Goal: Task Accomplishment & Management: Use online tool/utility

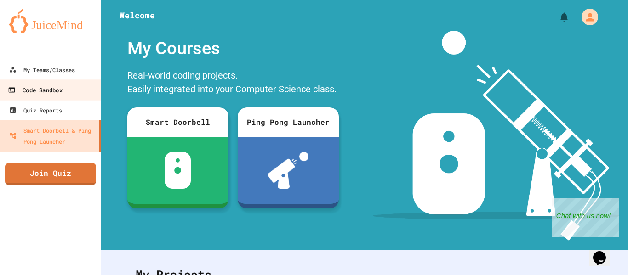
click at [64, 96] on link "Code Sandbox" at bounding box center [51, 90] width 104 height 21
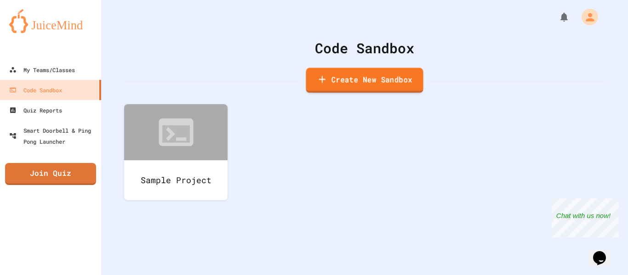
click at [336, 85] on link "Create New Sandbox" at bounding box center [364, 80] width 117 height 25
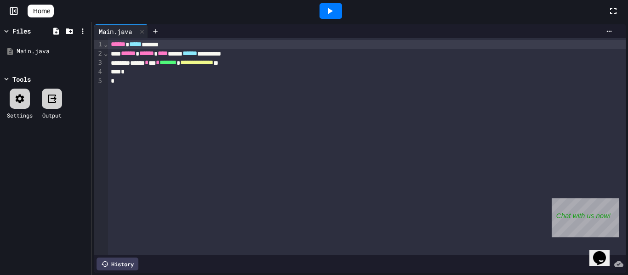
click at [252, 156] on div "**********" at bounding box center [367, 146] width 518 height 217
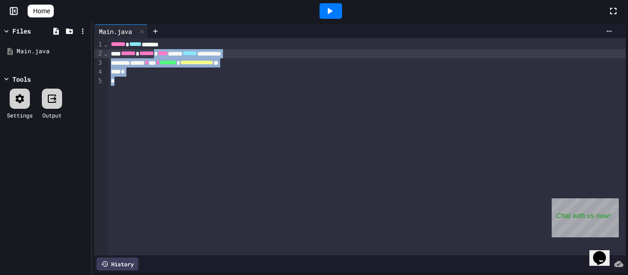
drag, startPoint x: 252, startPoint y: 156, endPoint x: 174, endPoint y: 52, distance: 129.9
click at [174, 52] on div "**********" at bounding box center [367, 146] width 518 height 217
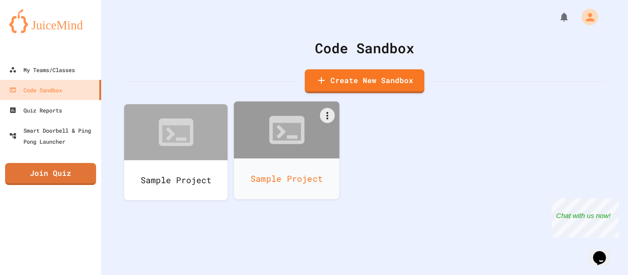
click at [327, 124] on div at bounding box center [287, 130] width 106 height 57
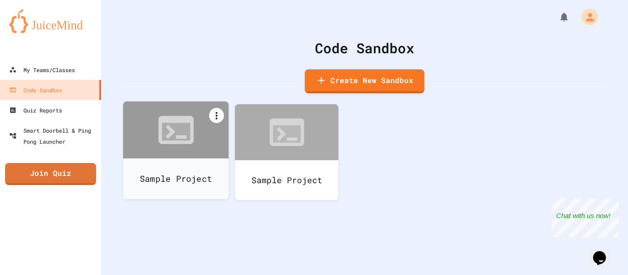
click at [220, 114] on icon at bounding box center [216, 115] width 11 height 11
click at [228, 232] on li "Delete" at bounding box center [180, 246] width 94 height 29
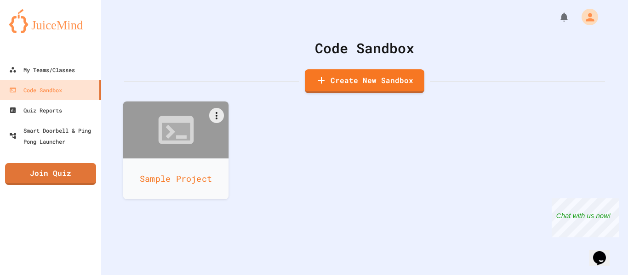
click at [204, 144] on div at bounding box center [176, 130] width 106 height 57
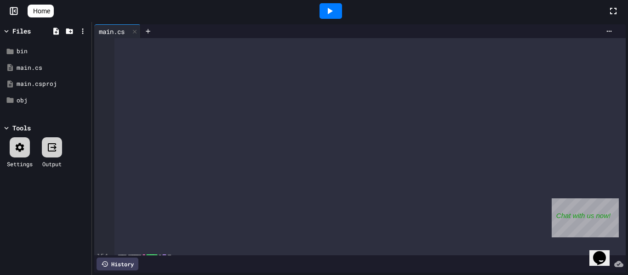
scroll to position [1688, 0]
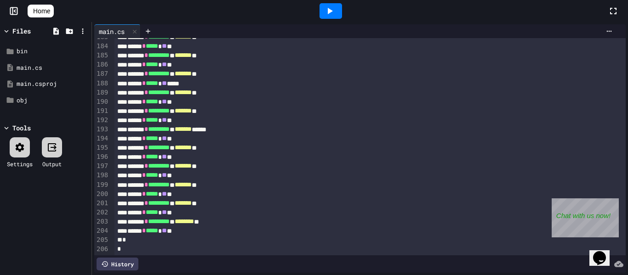
click at [342, 3] on div at bounding box center [330, 11] width 23 height 16
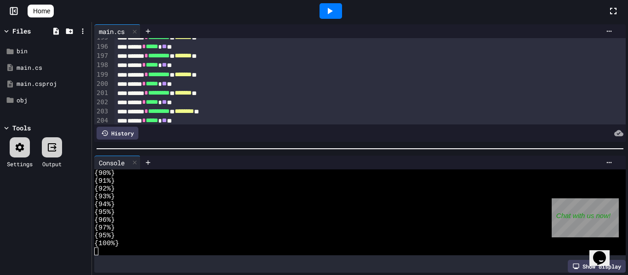
scroll to position [1819, 0]
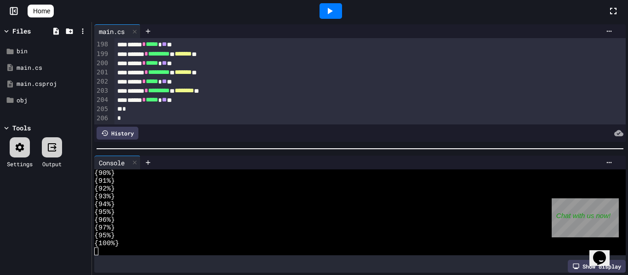
click at [167, 102] on span "**" at bounding box center [164, 100] width 5 height 6
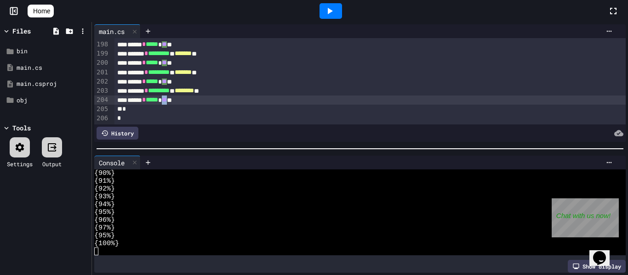
click at [247, 116] on div "*" at bounding box center [370, 118] width 512 height 9
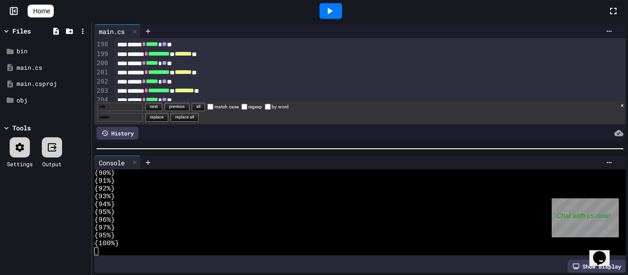
click at [142, 110] on input "Find" at bounding box center [120, 107] width 46 height 9
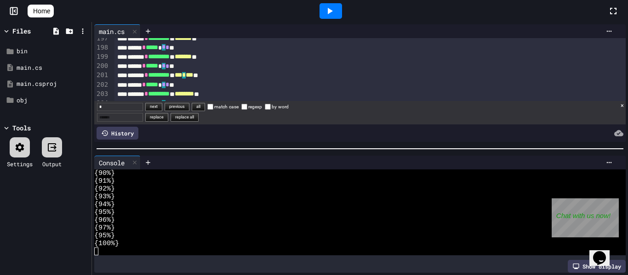
scroll to position [1821, 0]
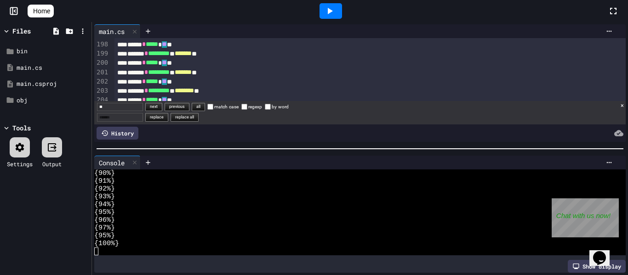
type input "**"
click at [162, 117] on button "replace" at bounding box center [156, 117] width 23 height 9
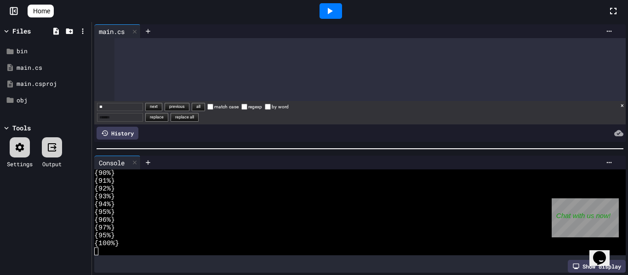
scroll to position [46, 0]
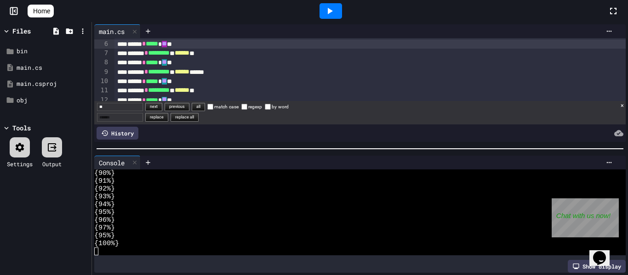
click at [131, 118] on input "Replace" at bounding box center [120, 117] width 46 height 9
type input "*"
click at [168, 119] on button "replace" at bounding box center [156, 117] width 23 height 9
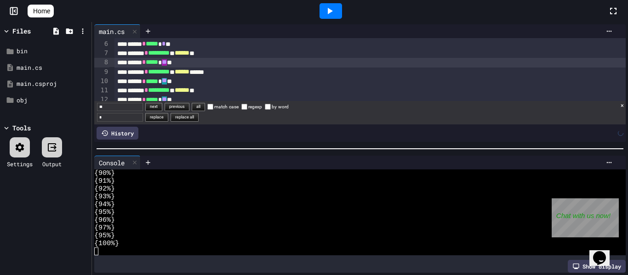
click at [168, 118] on button "replace" at bounding box center [156, 117] width 23 height 9
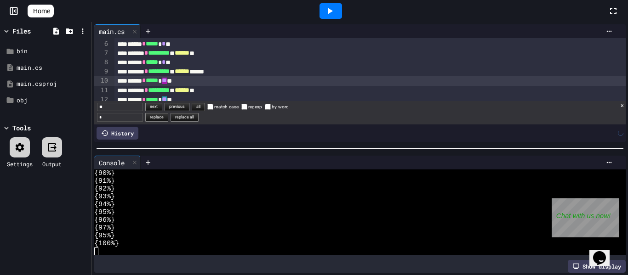
click at [168, 118] on button "replace" at bounding box center [156, 117] width 23 height 9
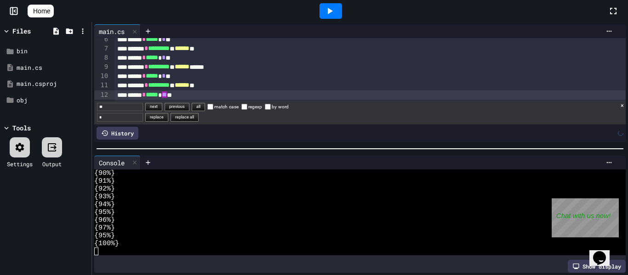
click at [168, 118] on button "replace" at bounding box center [156, 117] width 23 height 9
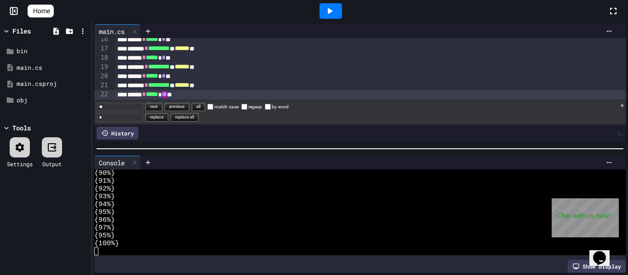
click at [168, 118] on button "replace" at bounding box center [156, 117] width 23 height 9
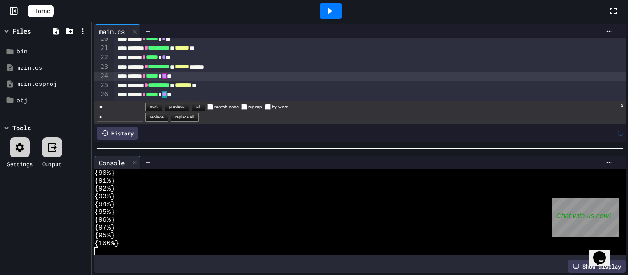
click at [168, 118] on button "replace" at bounding box center [156, 117] width 23 height 9
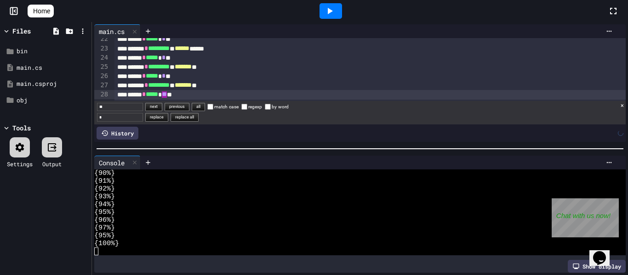
click at [168, 118] on button "replace" at bounding box center [156, 117] width 23 height 9
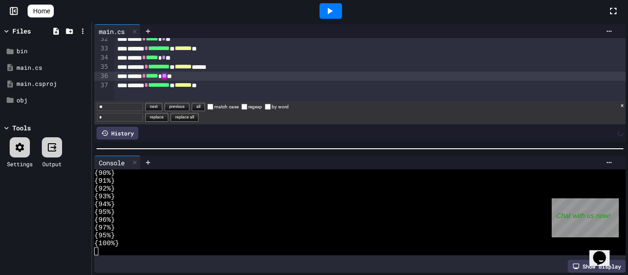
click at [168, 118] on button "replace" at bounding box center [156, 117] width 23 height 9
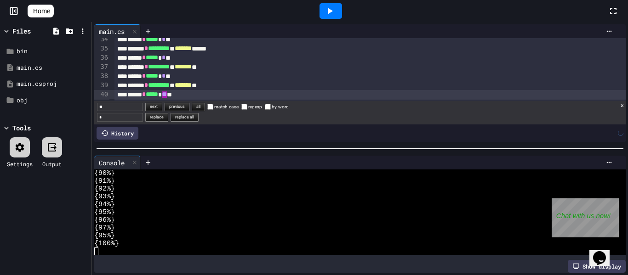
click at [168, 118] on button "replace" at bounding box center [156, 117] width 23 height 9
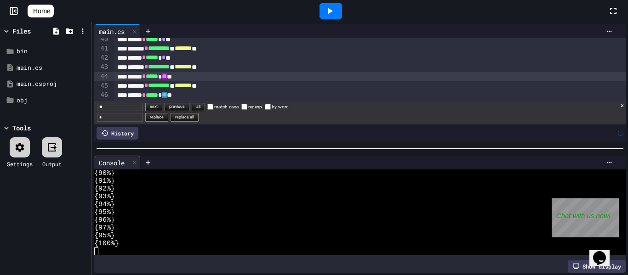
click at [168, 118] on button "replace" at bounding box center [156, 117] width 23 height 9
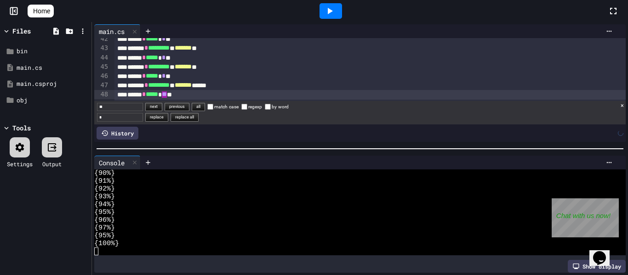
click at [168, 118] on button "replace" at bounding box center [156, 117] width 23 height 9
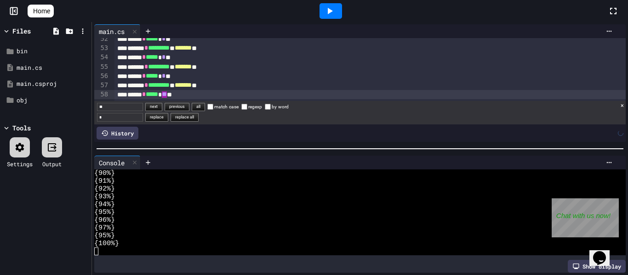
click at [168, 118] on button "replace" at bounding box center [156, 117] width 23 height 9
click at [185, 118] on button "replace all" at bounding box center [185, 117] width 28 height 9
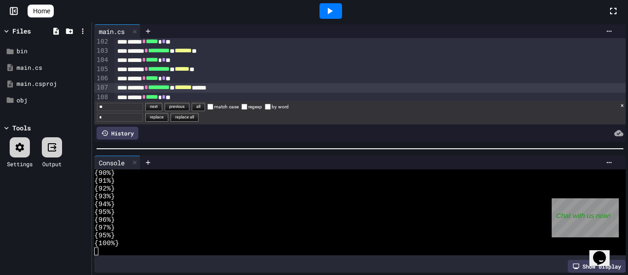
scroll to position [938, 0]
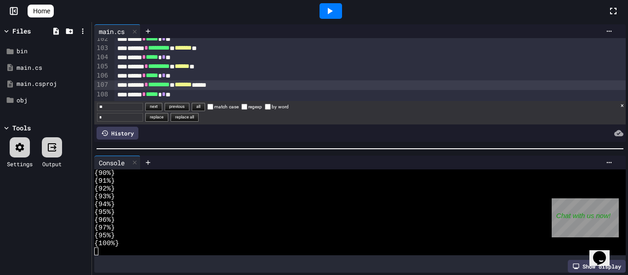
click at [189, 67] on span "******" at bounding box center [182, 66] width 15 height 6
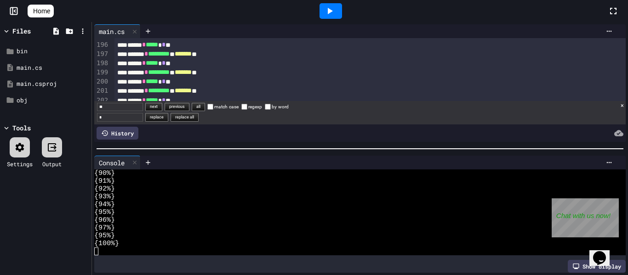
scroll to position [1803, 0]
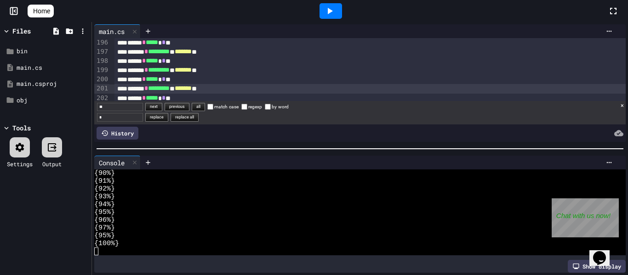
click at [192, 91] on span "*******" at bounding box center [183, 88] width 17 height 6
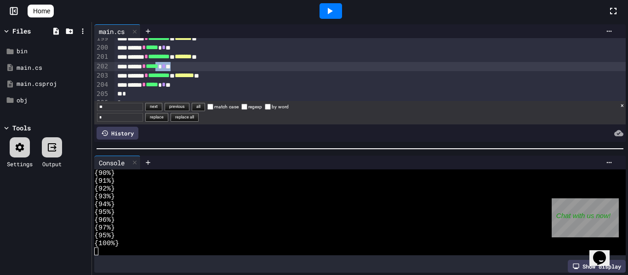
scroll to position [1834, 0]
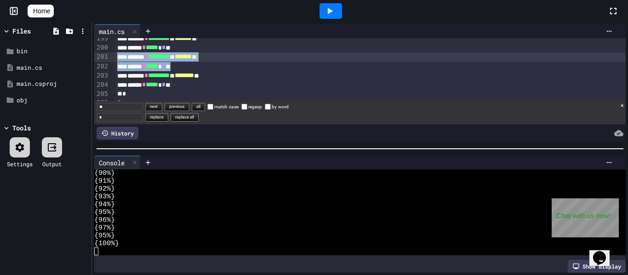
drag, startPoint x: 203, startPoint y: 65, endPoint x: 108, endPoint y: 56, distance: 94.7
click at [108, 56] on div "999 151 152 153 154 155 156 157 158 159 160 161 162 163 164 165 166 167 168 169…" at bounding box center [359, 69] width 531 height 63
copy div "******* * ********* * ******* ** ****** * ***** * * **"
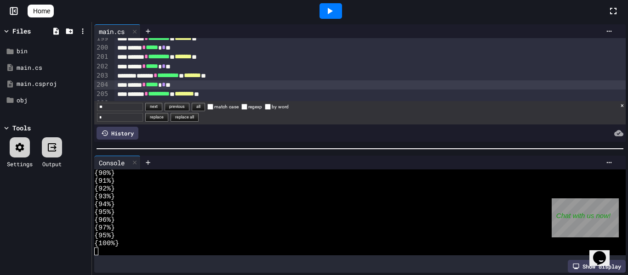
click at [146, 75] on div "******* * ********* * ******* **" at bounding box center [370, 75] width 512 height 9
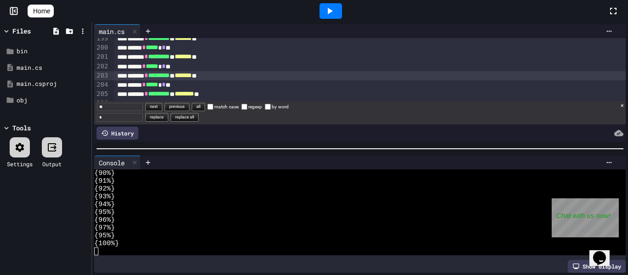
click at [341, 10] on div at bounding box center [330, 11] width 23 height 16
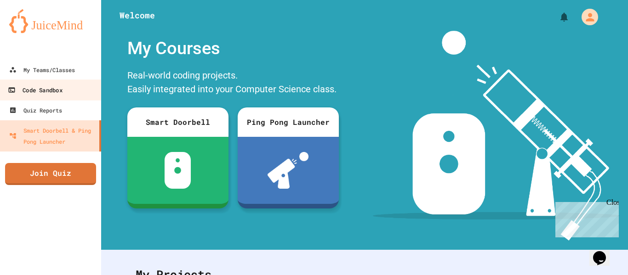
click at [42, 93] on div "Code Sandbox" at bounding box center [35, 90] width 54 height 11
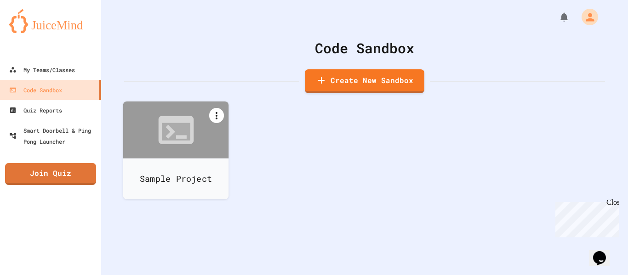
click at [218, 120] on icon at bounding box center [216, 115] width 11 height 11
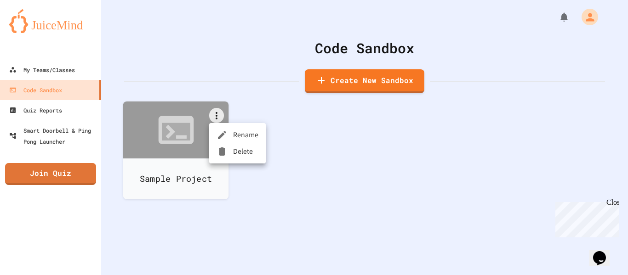
click at [230, 153] on div at bounding box center [224, 151] width 17 height 11
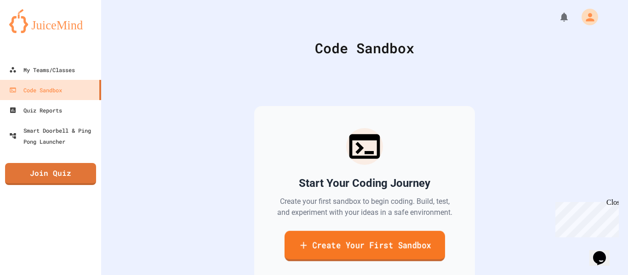
click at [339, 250] on link "Create Your First Sandbox" at bounding box center [364, 246] width 160 height 30
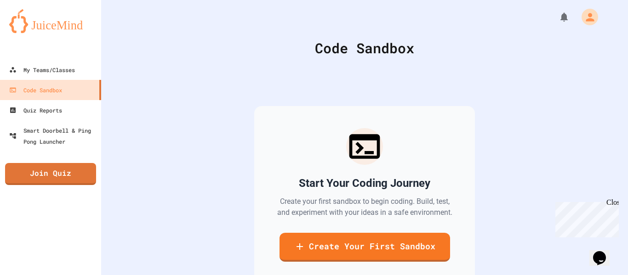
scroll to position [446, 0]
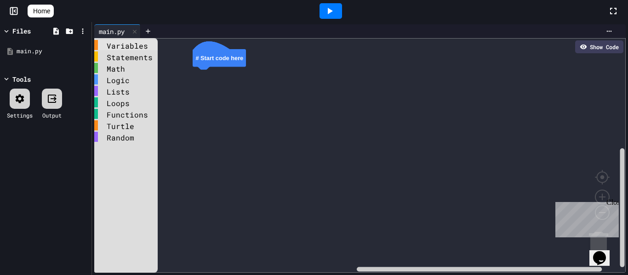
click at [137, 46] on div "Variables" at bounding box center [125, 45] width 63 height 10
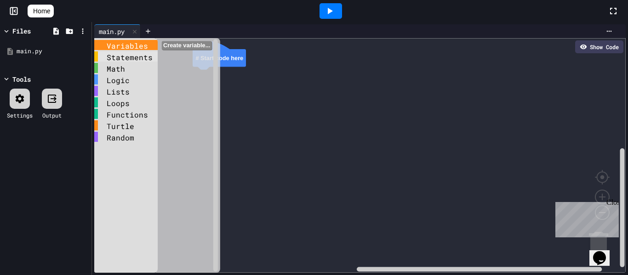
click at [140, 58] on div "Statements" at bounding box center [125, 56] width 63 height 10
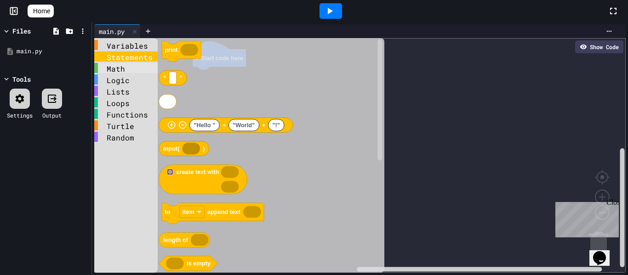
click at [139, 69] on div "Math" at bounding box center [125, 68] width 63 height 10
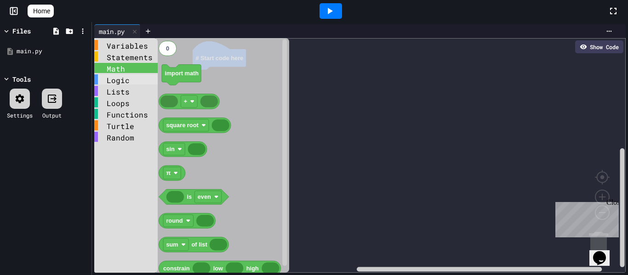
click at [136, 81] on div "Logic" at bounding box center [125, 79] width 63 height 10
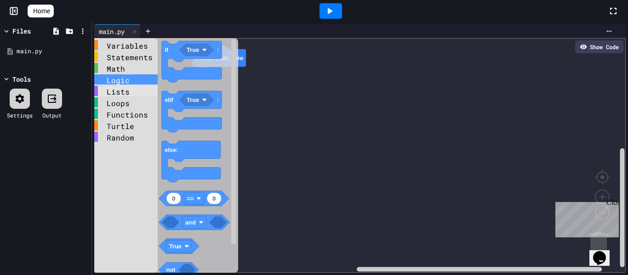
click at [135, 93] on div "Lists" at bounding box center [125, 91] width 63 height 10
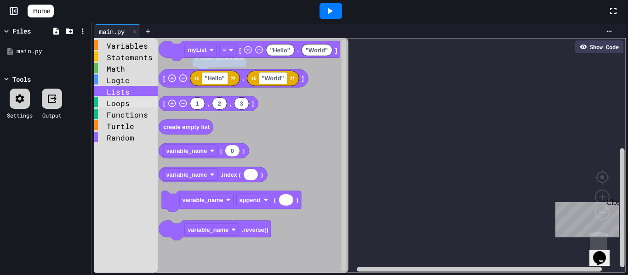
click at [135, 104] on div "Loops" at bounding box center [125, 102] width 63 height 10
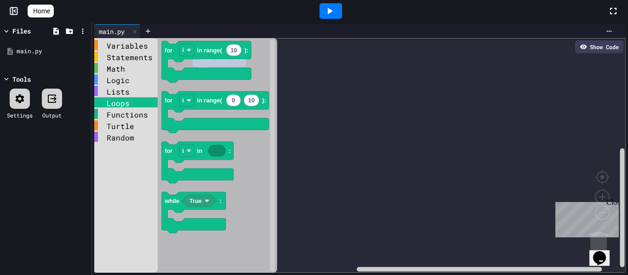
click at [124, 119] on div "Functions" at bounding box center [125, 114] width 63 height 11
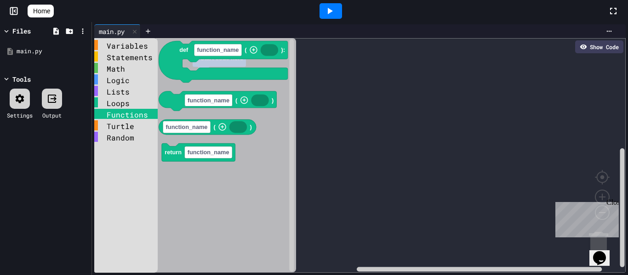
click at [123, 118] on div "Functions" at bounding box center [125, 114] width 63 height 10
click at [123, 130] on div "Turtle" at bounding box center [125, 125] width 63 height 10
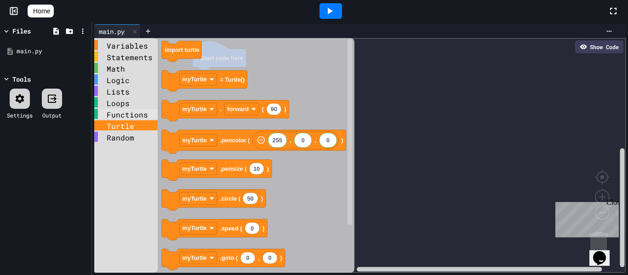
click at [130, 116] on div "Functions" at bounding box center [125, 114] width 63 height 10
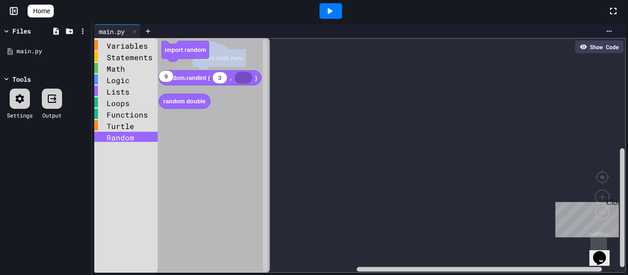
click at [129, 134] on div "Random" at bounding box center [125, 137] width 63 height 10
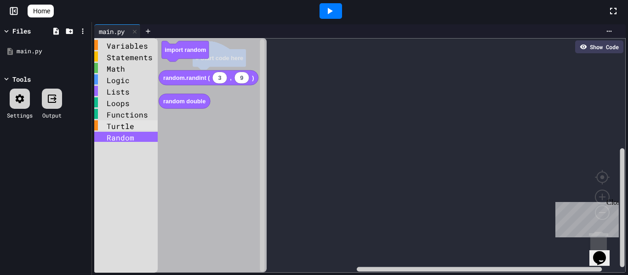
click at [131, 123] on div "Turtle" at bounding box center [125, 125] width 63 height 10
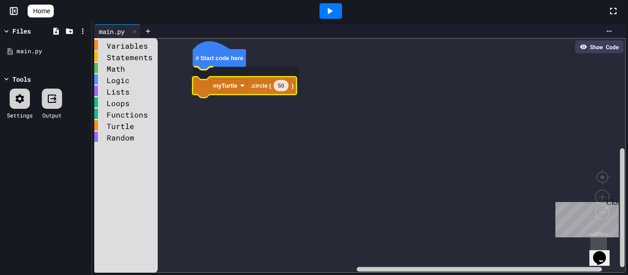
click at [257, 77] on div "Variables Statements Math Logic Lists Loops Functions Turtle Random # Start cod…" at bounding box center [359, 155] width 531 height 235
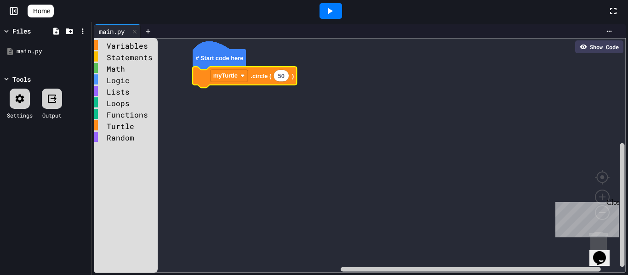
click at [325, 25] on div at bounding box center [379, 31] width 476 height 14
click at [336, 17] on div at bounding box center [330, 11] width 23 height 16
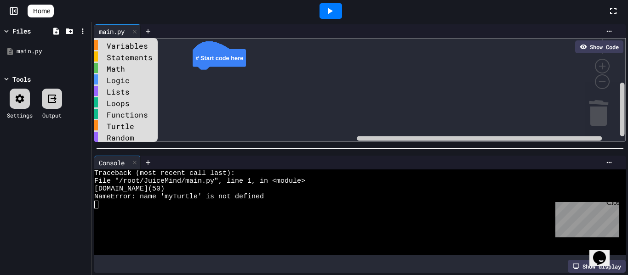
click at [120, 76] on div "Logic" at bounding box center [125, 79] width 63 height 10
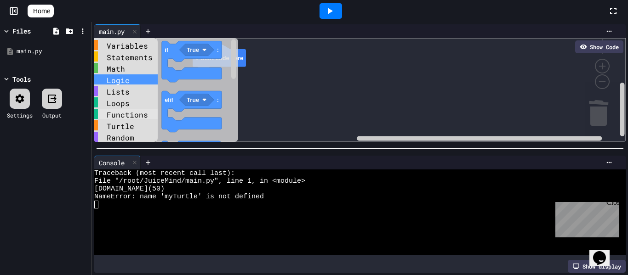
click at [125, 110] on div "Functions" at bounding box center [125, 114] width 63 height 10
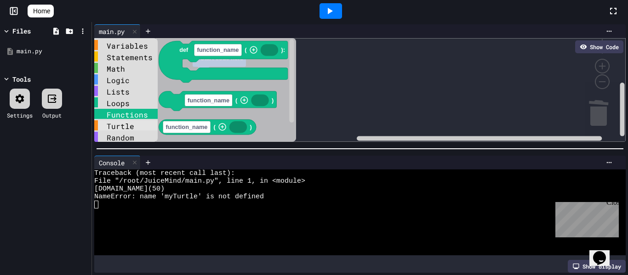
click at [133, 127] on div "Turtle" at bounding box center [125, 125] width 63 height 10
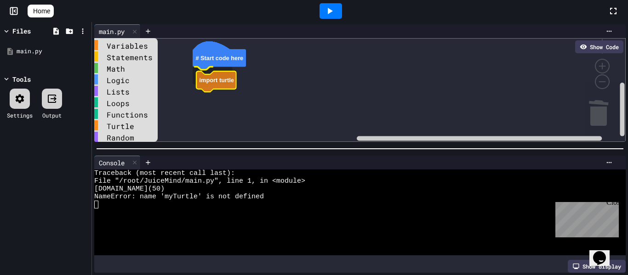
click at [216, 76] on div "Variables Statements Math Logic Lists Loops Functions Turtle Random # Start cod…" at bounding box center [359, 90] width 531 height 104
click at [130, 123] on div "Turtle" at bounding box center [125, 125] width 63 height 10
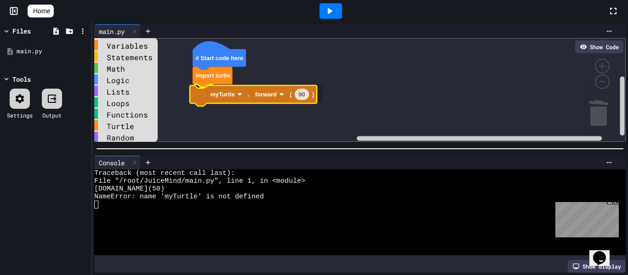
click at [201, 93] on div "Variables Statements Math Logic Lists Loops Functions Turtle Random # Start cod…" at bounding box center [359, 90] width 531 height 104
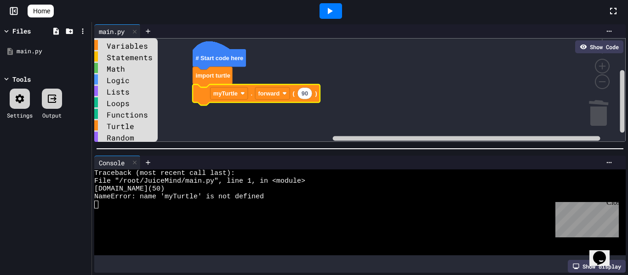
click at [330, 16] on icon at bounding box center [329, 11] width 11 height 11
click at [224, 104] on rect "Blockly Workspace" at bounding box center [359, 90] width 531 height 104
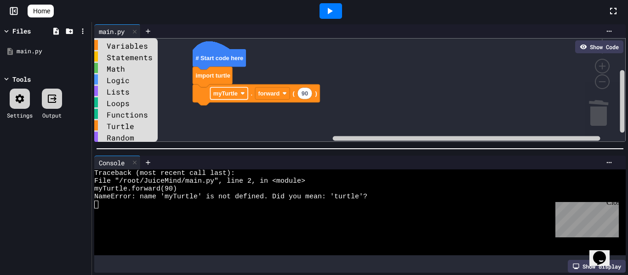
click at [226, 92] on text "myTurtle" at bounding box center [225, 93] width 24 height 7
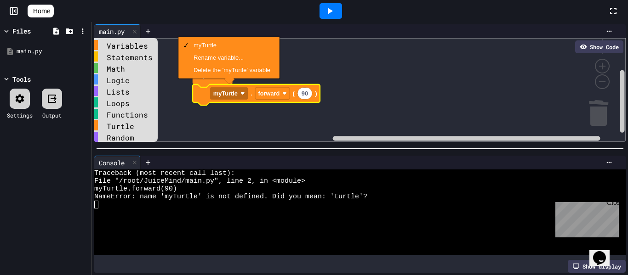
click at [342, 65] on rect "Blockly Workspace" at bounding box center [359, 90] width 531 height 104
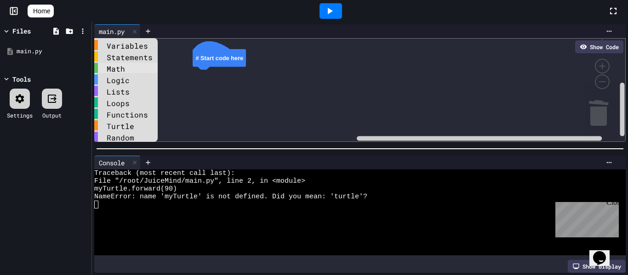
click at [126, 70] on div "Math" at bounding box center [125, 68] width 63 height 10
click at [215, 74] on div "Variables Statements Math Logic Lists Loops Functions Turtle Random # Start cod…" at bounding box center [359, 90] width 531 height 104
click at [127, 67] on div "Math" at bounding box center [125, 68] width 63 height 10
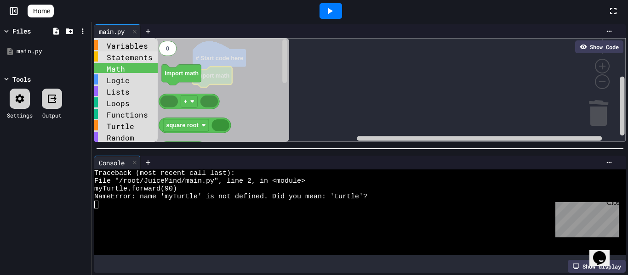
click at [122, 58] on div "Statements" at bounding box center [125, 56] width 63 height 10
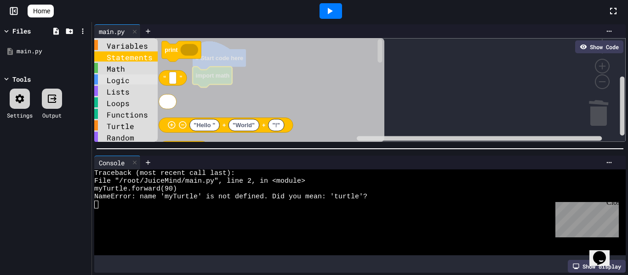
click at [126, 78] on div "Logic" at bounding box center [125, 79] width 63 height 10
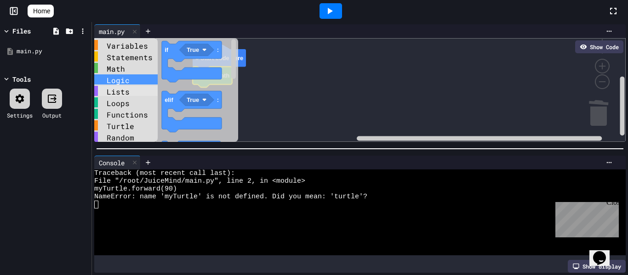
click at [144, 94] on div "Lists" at bounding box center [125, 91] width 63 height 10
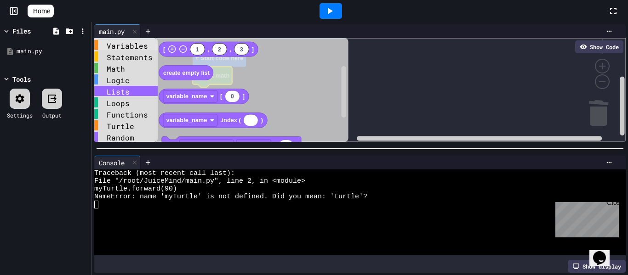
click at [120, 46] on div "Variables" at bounding box center [125, 45] width 63 height 10
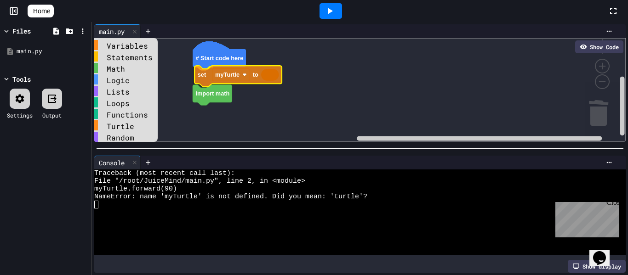
click at [201, 78] on div "Variables Statements Math Logic Lists Loops Functions Turtle Random # Start cod…" at bounding box center [359, 90] width 531 height 104
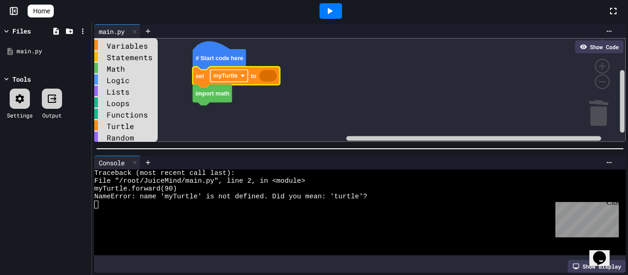
click at [214, 76] on text "myTurtle" at bounding box center [225, 76] width 24 height 7
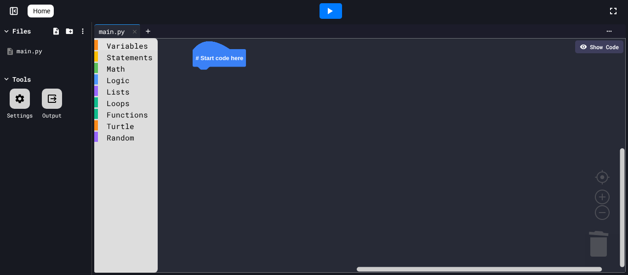
click at [120, 49] on div "Variables" at bounding box center [125, 45] width 63 height 10
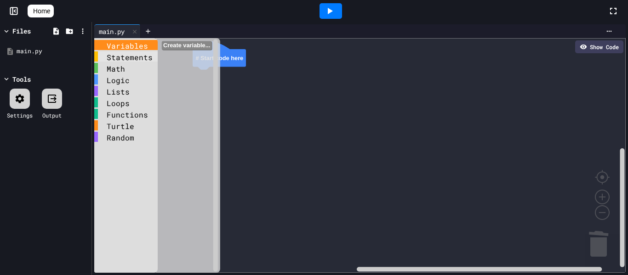
click at [123, 57] on div "Statements" at bounding box center [125, 56] width 63 height 10
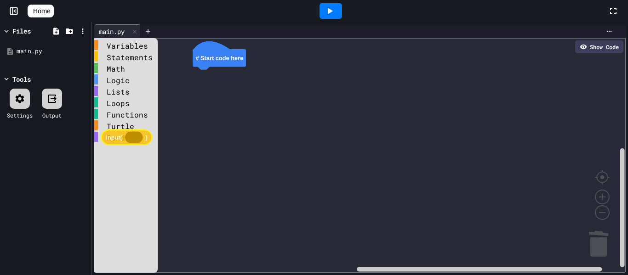
click at [120, 142] on div "Variables Statements Math Logic Lists Loops Functions Turtle Random # Start cod…" at bounding box center [359, 155] width 531 height 235
click at [120, 142] on div "Random" at bounding box center [125, 137] width 63 height 11
click at [118, 119] on div "Functions" at bounding box center [125, 114] width 63 height 11
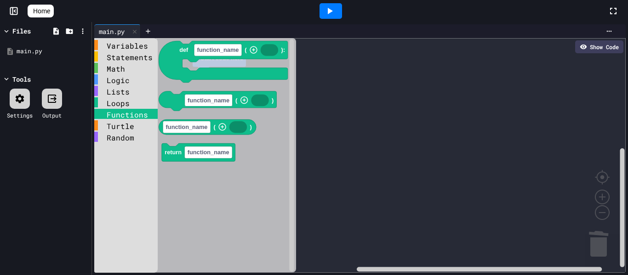
click at [118, 119] on div "Functions" at bounding box center [125, 114] width 63 height 10
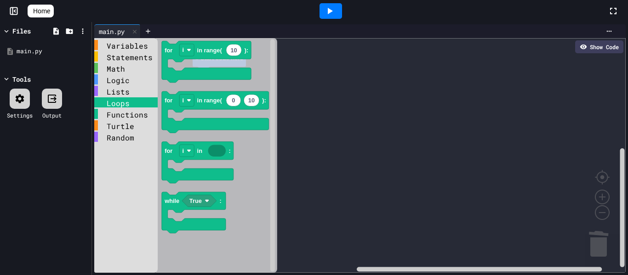
click at [131, 103] on div "Loops" at bounding box center [125, 102] width 63 height 10
click at [126, 96] on div "Lists" at bounding box center [125, 91] width 63 height 10
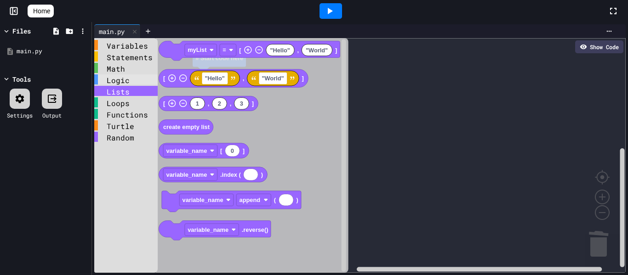
click at [121, 82] on div "Logic" at bounding box center [125, 79] width 63 height 10
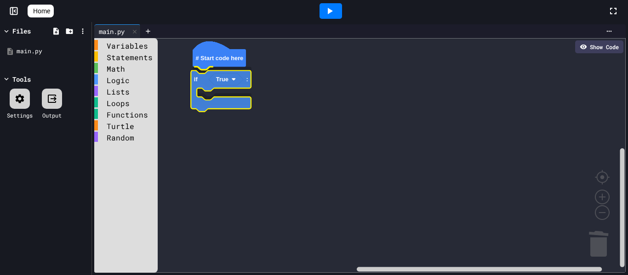
click at [199, 82] on div "Variables Statements Math Logic Lists Loops Functions Turtle Random # Start cod…" at bounding box center [359, 155] width 531 height 235
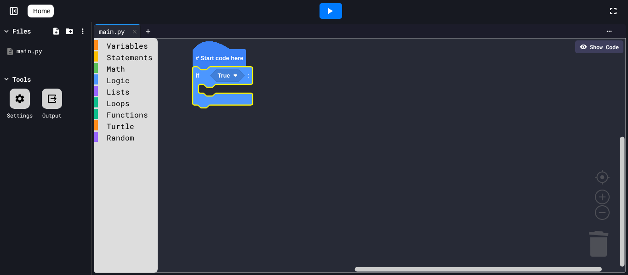
click at [233, 74] on icon "Blockly Workspace" at bounding box center [227, 76] width 34 height 12
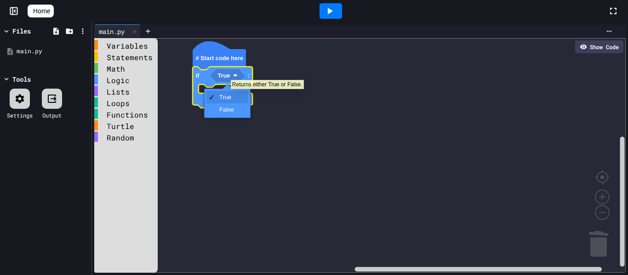
click at [230, 75] on icon "Blockly Workspace" at bounding box center [227, 76] width 34 height 12
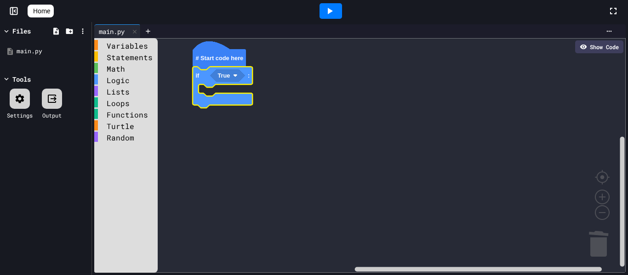
click at [230, 75] on icon "Blockly Workspace" at bounding box center [227, 76] width 34 height 12
click at [137, 72] on div "Math" at bounding box center [125, 68] width 63 height 10
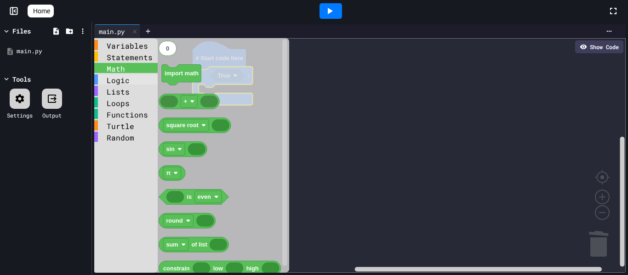
click at [137, 80] on div "Logic" at bounding box center [125, 79] width 63 height 10
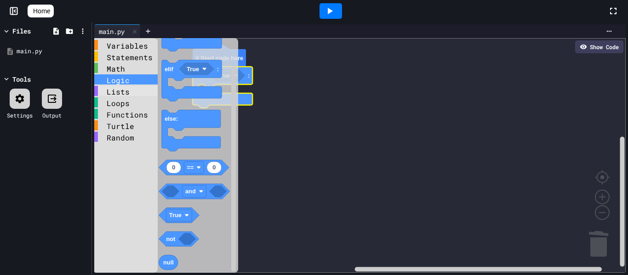
click at [126, 93] on div "Lists" at bounding box center [125, 91] width 63 height 10
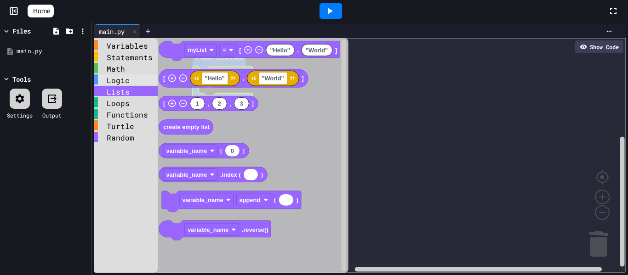
click at [122, 79] on div "Logic" at bounding box center [125, 79] width 63 height 10
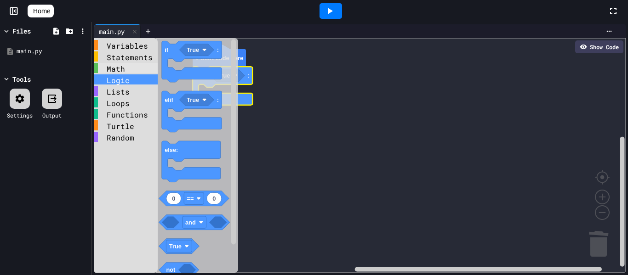
click at [119, 70] on div "Math" at bounding box center [125, 68] width 63 height 10
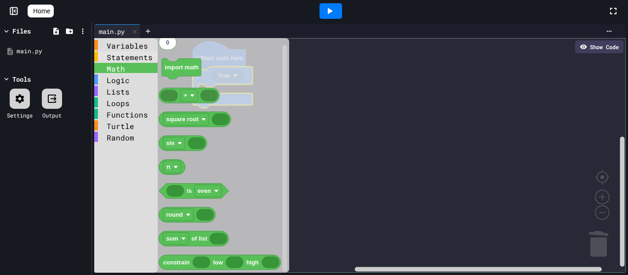
click at [122, 54] on div "Statements" at bounding box center [125, 56] width 63 height 10
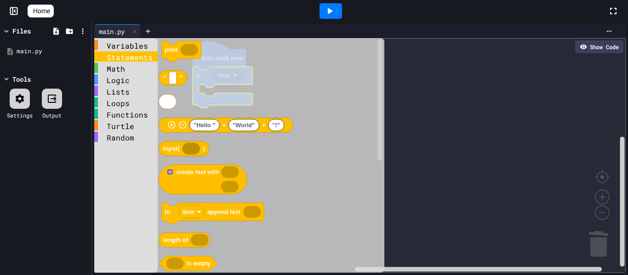
click at [188, 138] on icon "Blockly Workspace" at bounding box center [270, 155] width 228 height 235
click at [188, 143] on icon "Blockly Workspace" at bounding box center [190, 149] width 17 height 12
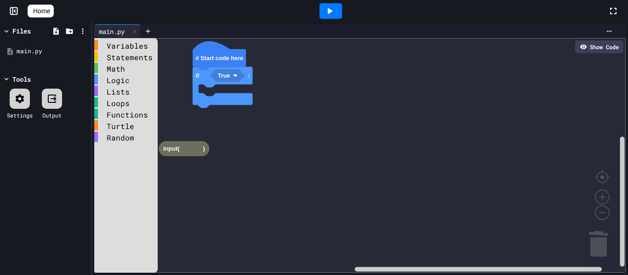
click at [188, 143] on icon "Blockly Workspace" at bounding box center [184, 149] width 51 height 15
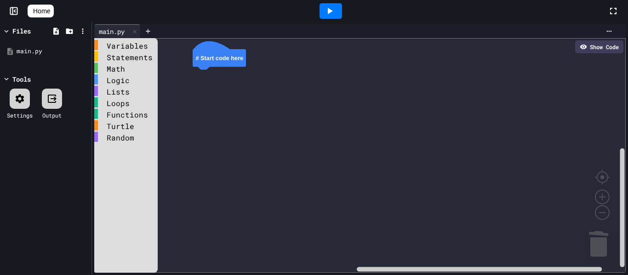
click at [127, 72] on div "Math" at bounding box center [125, 68] width 63 height 10
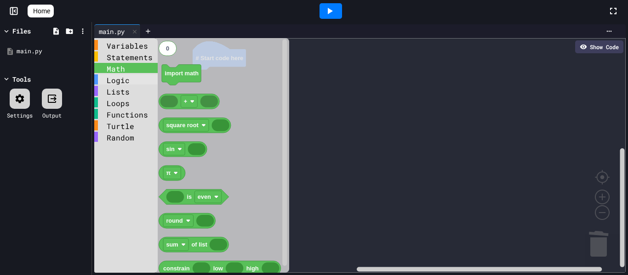
click at [129, 77] on div "Logic" at bounding box center [125, 79] width 63 height 10
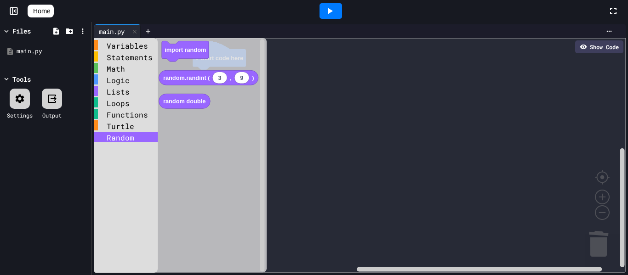
click at [116, 133] on div "Random" at bounding box center [125, 137] width 63 height 10
click at [114, 129] on div "Turtle" at bounding box center [125, 125] width 63 height 10
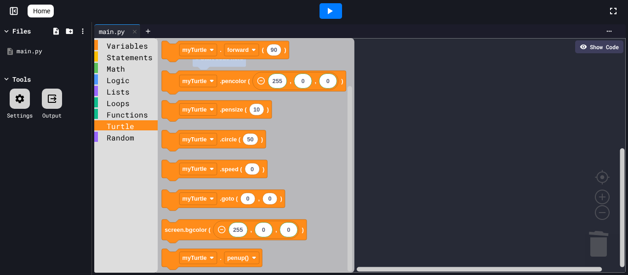
click at [131, 119] on div "Functions" at bounding box center [125, 114] width 63 height 11
click at [133, 116] on div "Functions" at bounding box center [125, 114] width 63 height 10
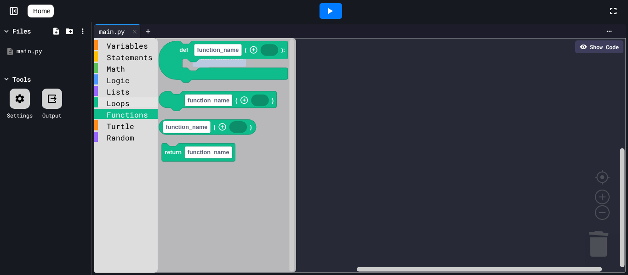
click at [133, 100] on div "Loops" at bounding box center [125, 102] width 63 height 10
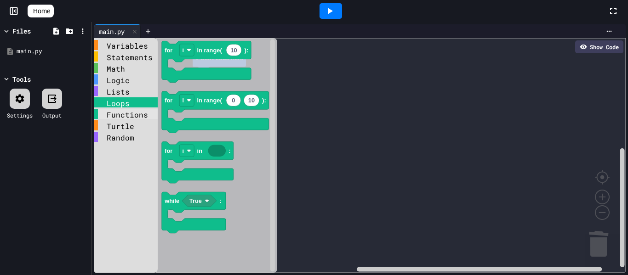
click at [128, 113] on div "Functions" at bounding box center [125, 114] width 63 height 10
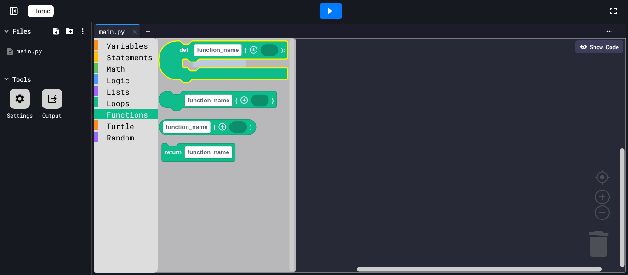
click at [253, 49] on image "Blockly Workspace" at bounding box center [254, 50] width 8 height 8
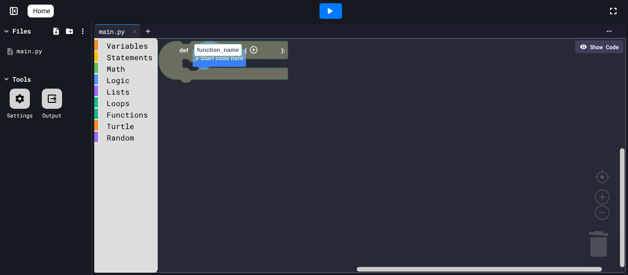
click at [253, 49] on image "Blockly Workspace" at bounding box center [254, 50] width 8 height 8
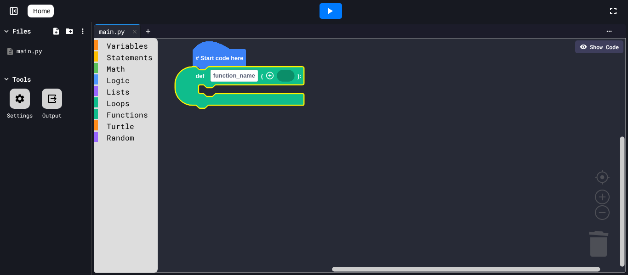
click at [281, 76] on icon "Blockly Workspace" at bounding box center [285, 76] width 17 height 12
click at [111, 79] on div "Logic" at bounding box center [125, 79] width 63 height 10
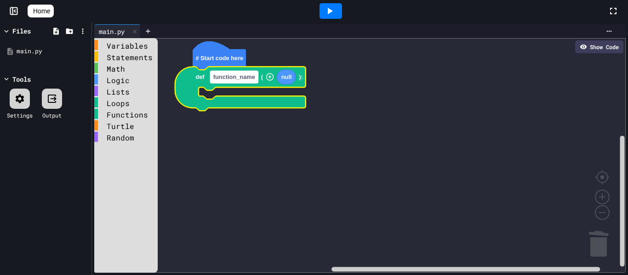
click at [216, 81] on rect "Blockly Workspace" at bounding box center [234, 77] width 48 height 12
click at [334, 73] on rect "Blockly Workspace" at bounding box center [359, 155] width 531 height 235
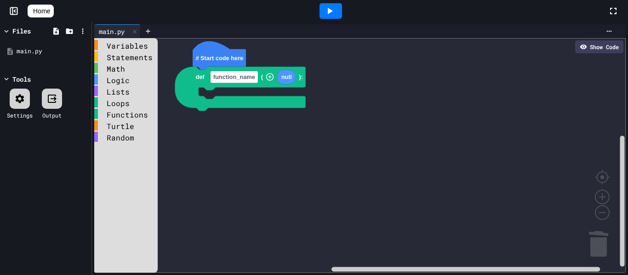
click at [330, 14] on icon at bounding box center [329, 11] width 11 height 11
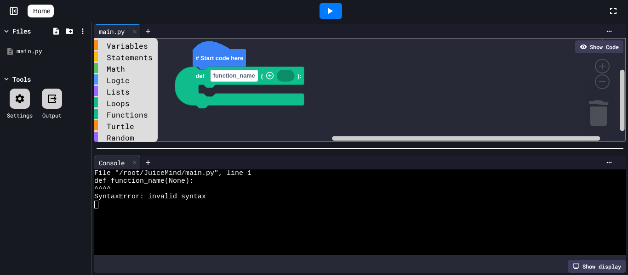
click at [137, 62] on div "Statements" at bounding box center [125, 56] width 63 height 11
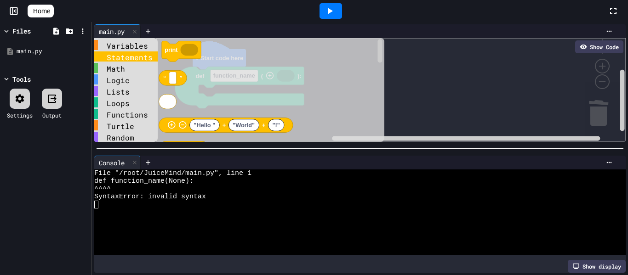
click at [133, 57] on div "Statements" at bounding box center [125, 56] width 63 height 10
click at [130, 51] on div "Statements" at bounding box center [125, 56] width 63 height 10
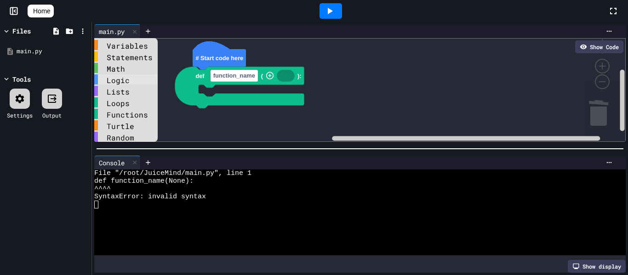
click at [125, 78] on div "Logic" at bounding box center [125, 79] width 63 height 10
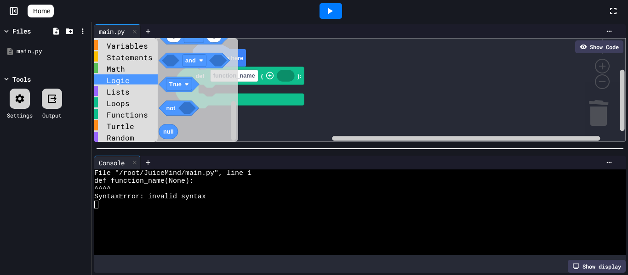
click at [126, 85] on div "Logic" at bounding box center [125, 79] width 63 height 11
click at [120, 66] on div "Math" at bounding box center [125, 68] width 63 height 10
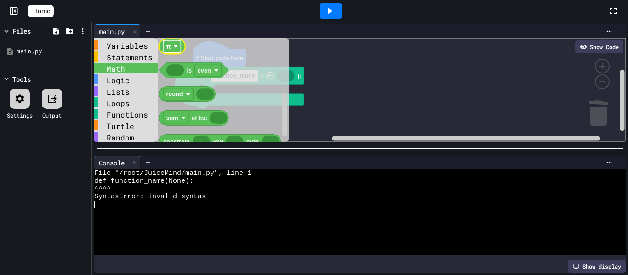
click at [171, 49] on rect "Blockly Workspace" at bounding box center [171, 46] width 17 height 12
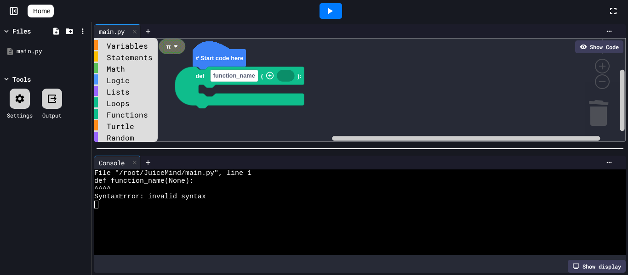
click at [171, 49] on rect "Blockly Workspace" at bounding box center [171, 46] width 17 height 12
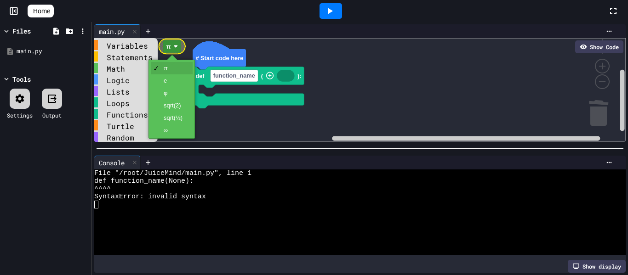
click at [171, 49] on rect "Blockly Workspace" at bounding box center [171, 46] width 17 height 12
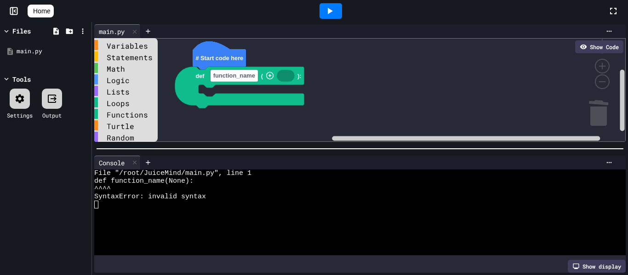
click at [126, 72] on div "Math" at bounding box center [125, 68] width 63 height 10
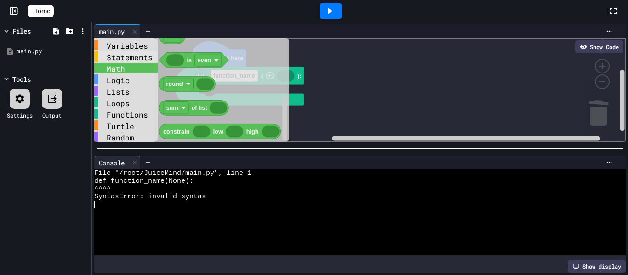
click at [136, 55] on div "Statements" at bounding box center [125, 56] width 63 height 10
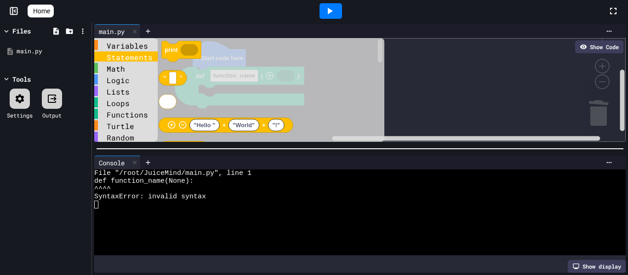
click at [136, 55] on div "Statements" at bounding box center [125, 56] width 63 height 10
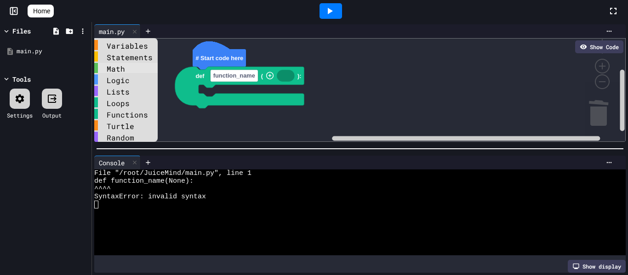
click at [120, 68] on div "Math" at bounding box center [125, 68] width 63 height 10
click at [282, 72] on div "Variables Statements Math Logic Lists Loops Functions Turtle Random # Start cod…" at bounding box center [359, 90] width 531 height 104
click at [117, 76] on div "Logic" at bounding box center [125, 79] width 63 height 10
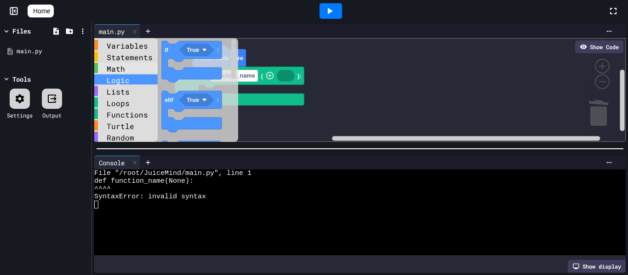
scroll to position [3, 0]
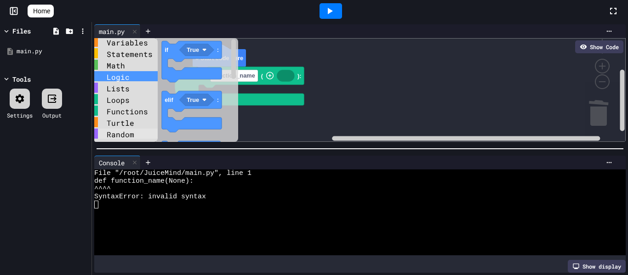
click at [125, 136] on div "Random" at bounding box center [125, 134] width 63 height 10
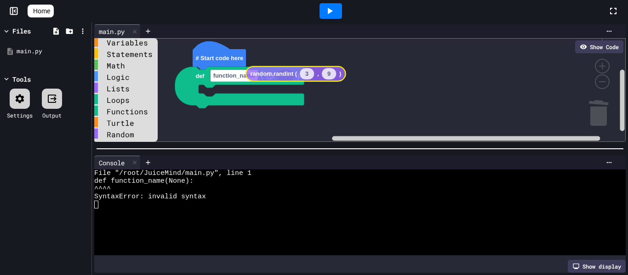
click at [305, 67] on div "Variables Statements Math Logic Lists Loops Functions Turtle Random # Start cod…" at bounding box center [359, 90] width 531 height 104
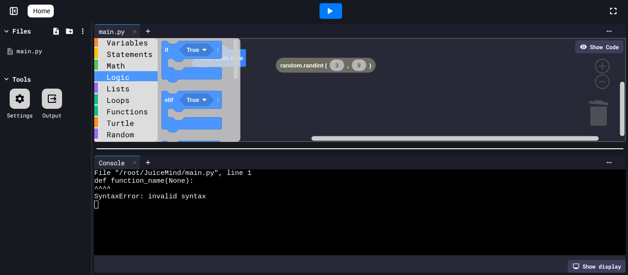
click at [132, 76] on div "Logic" at bounding box center [125, 76] width 63 height 10
click at [131, 84] on div "Lists" at bounding box center [125, 88] width 63 height 10
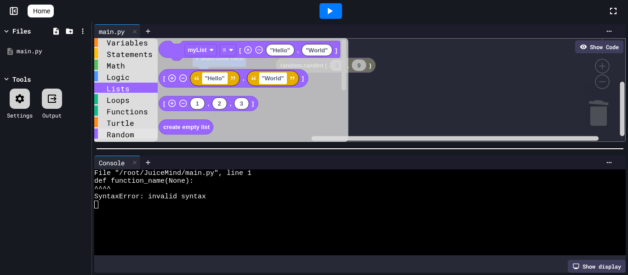
click at [126, 132] on div "Random" at bounding box center [125, 134] width 63 height 10
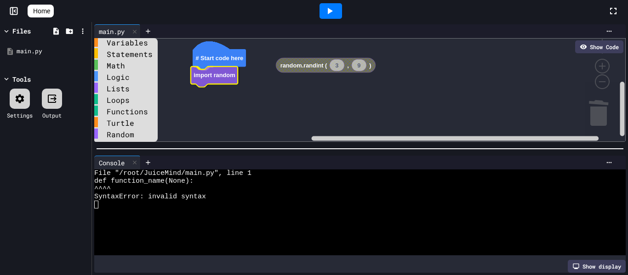
click at [214, 83] on div "Variables Statements Math Logic Lists Loops Functions Turtle Random # Start cod…" at bounding box center [359, 90] width 531 height 104
click at [132, 76] on div "Logic" at bounding box center [125, 76] width 63 height 10
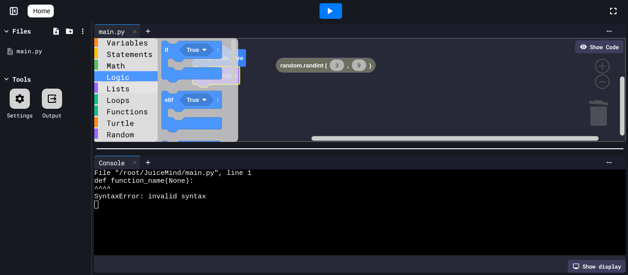
click at [132, 85] on div "Lists" at bounding box center [125, 88] width 63 height 10
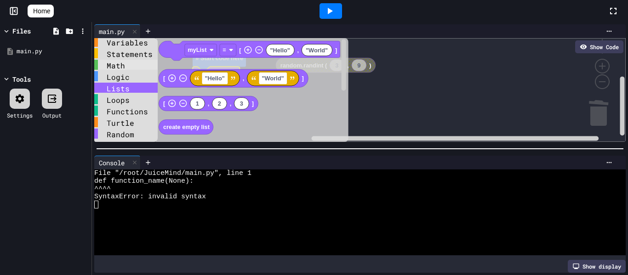
click at [133, 67] on div "Math" at bounding box center [125, 65] width 63 height 10
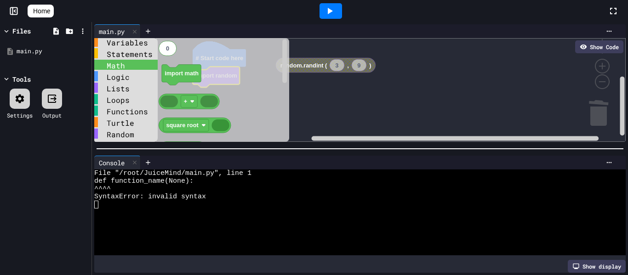
click at [130, 61] on div "Math" at bounding box center [125, 65] width 63 height 10
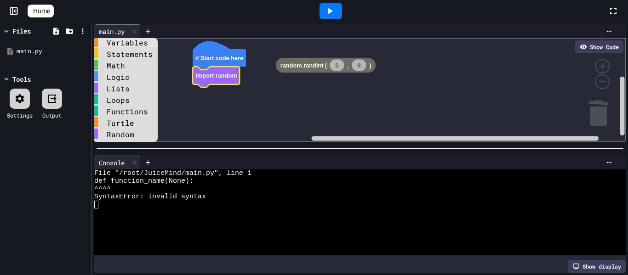
click at [122, 44] on div "Variables" at bounding box center [125, 42] width 63 height 10
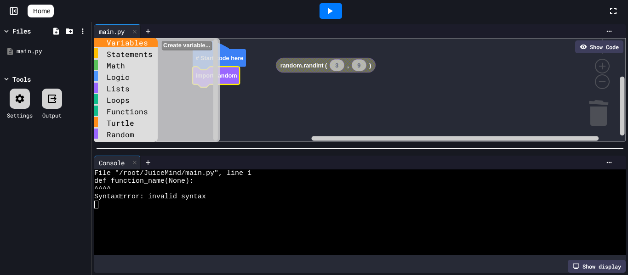
scroll to position [0, 0]
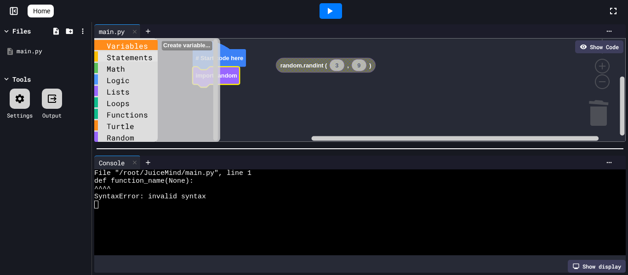
click at [124, 61] on div "Statements" at bounding box center [125, 56] width 63 height 10
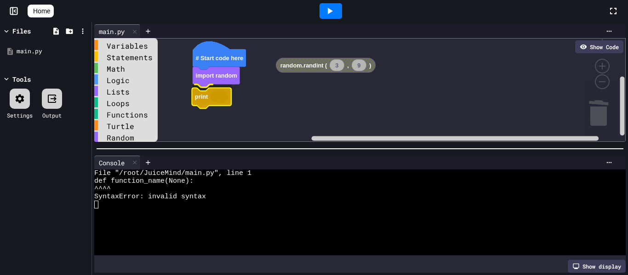
click at [199, 100] on div "Variables Statements Math Logic Lists Loops Functions Turtle Random 3 9 random.…" at bounding box center [359, 90] width 531 height 104
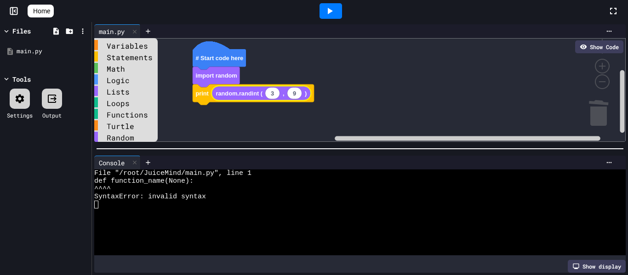
click at [269, 90] on icon "Blockly Workspace" at bounding box center [272, 93] width 15 height 12
type input "*"
click at [291, 93] on icon "Blockly Workspace" at bounding box center [294, 93] width 15 height 12
type input "***"
click at [293, 94] on text "199" at bounding box center [296, 93] width 10 height 7
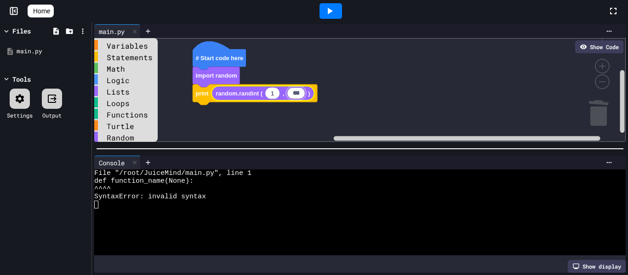
type input "***"
click at [335, 16] on icon at bounding box center [329, 11] width 11 height 11
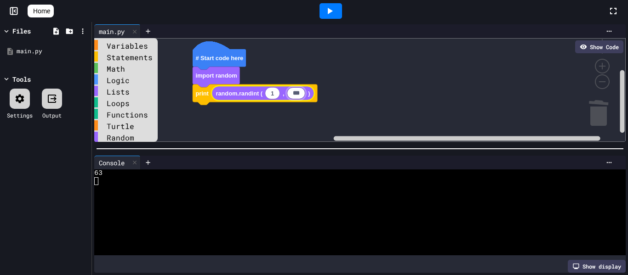
click at [335, 16] on icon at bounding box center [329, 11] width 11 height 11
click at [333, 12] on icon at bounding box center [330, 11] width 5 height 6
click at [123, 66] on div "Math" at bounding box center [125, 68] width 63 height 10
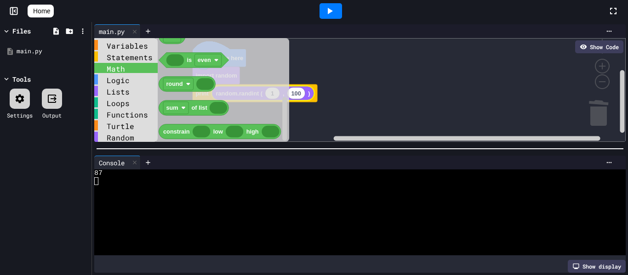
click at [125, 85] on div "Logic" at bounding box center [125, 79] width 63 height 11
click at [124, 81] on div "Logic" at bounding box center [125, 79] width 63 height 10
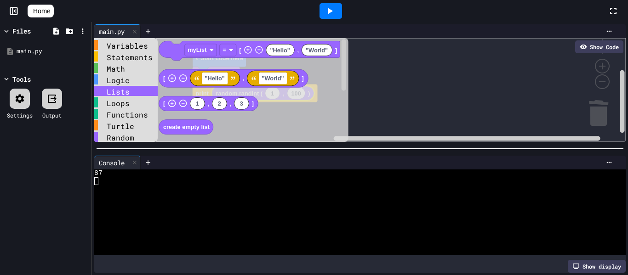
click at [135, 88] on div "Lists" at bounding box center [125, 91] width 63 height 10
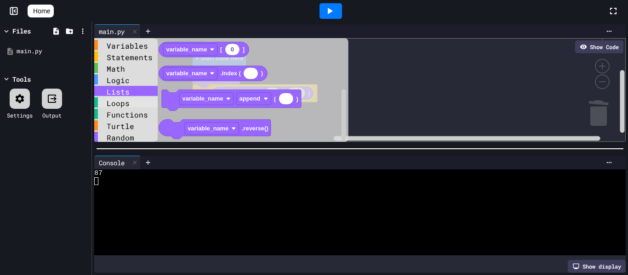
click at [125, 101] on div "Loops" at bounding box center [125, 102] width 63 height 10
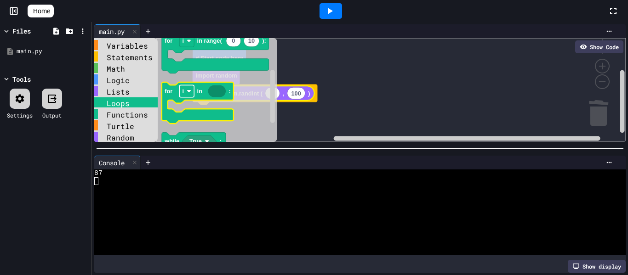
click at [186, 93] on rect "Blockly Workspace" at bounding box center [186, 91] width 15 height 12
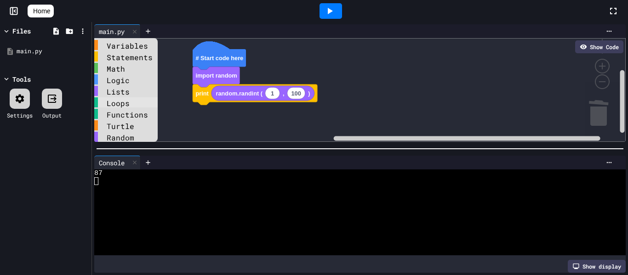
click at [119, 106] on div "Loops" at bounding box center [125, 102] width 63 height 10
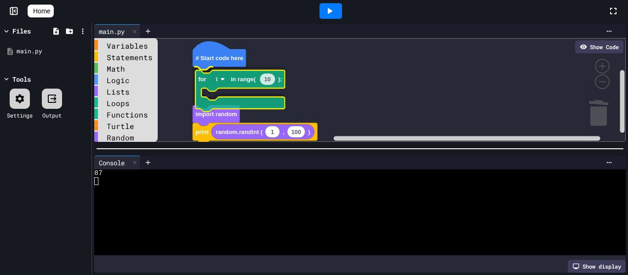
click at [206, 80] on div "Variables Statements Math Logic Lists Loops Functions Turtle Random # Start cod…" at bounding box center [359, 90] width 531 height 104
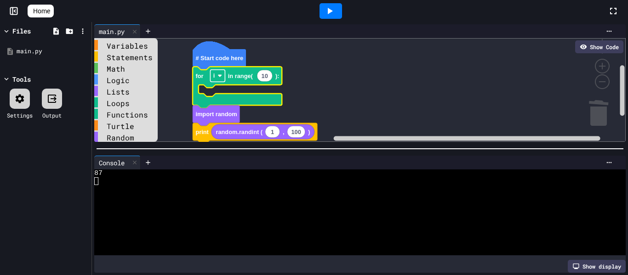
click at [216, 74] on rect "Blockly Workspace" at bounding box center [217, 76] width 15 height 12
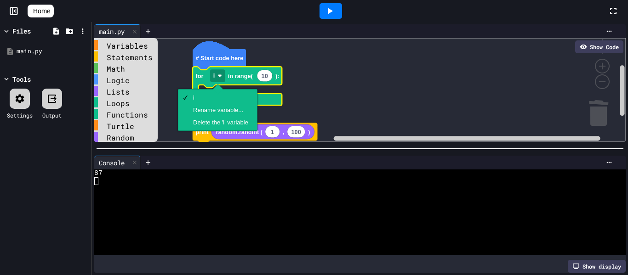
click at [291, 111] on rect "Blockly Workspace" at bounding box center [359, 90] width 531 height 104
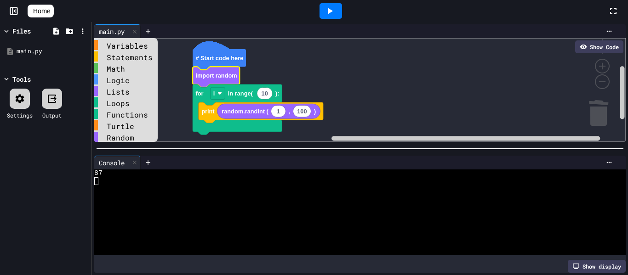
click at [327, 13] on div at bounding box center [330, 11] width 23 height 16
click at [262, 92] on text "10" at bounding box center [265, 93] width 6 height 7
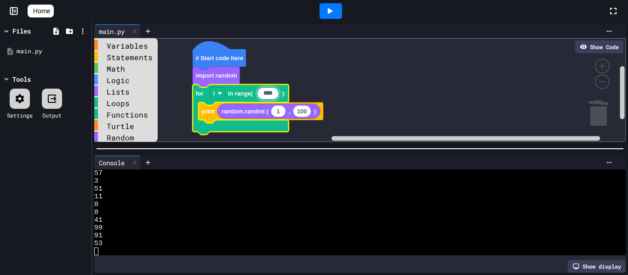
click at [333, 12] on icon at bounding box center [330, 11] width 5 height 6
click at [271, 89] on input "****" at bounding box center [268, 93] width 23 height 12
type input "**"
click at [298, 105] on icon "Blockly Workspace" at bounding box center [268, 111] width 103 height 15
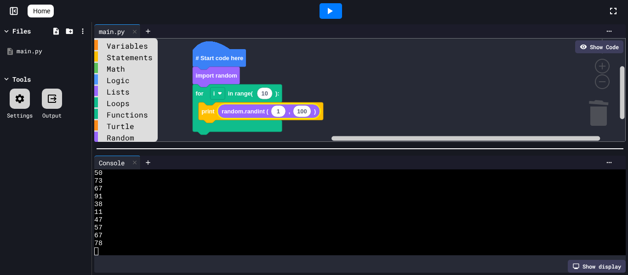
click at [301, 109] on text "100" at bounding box center [302, 111] width 10 height 7
type input "**"
click at [340, 9] on div at bounding box center [330, 11] width 23 height 16
